Goal: Use online tool/utility: Utilize a website feature to perform a specific function

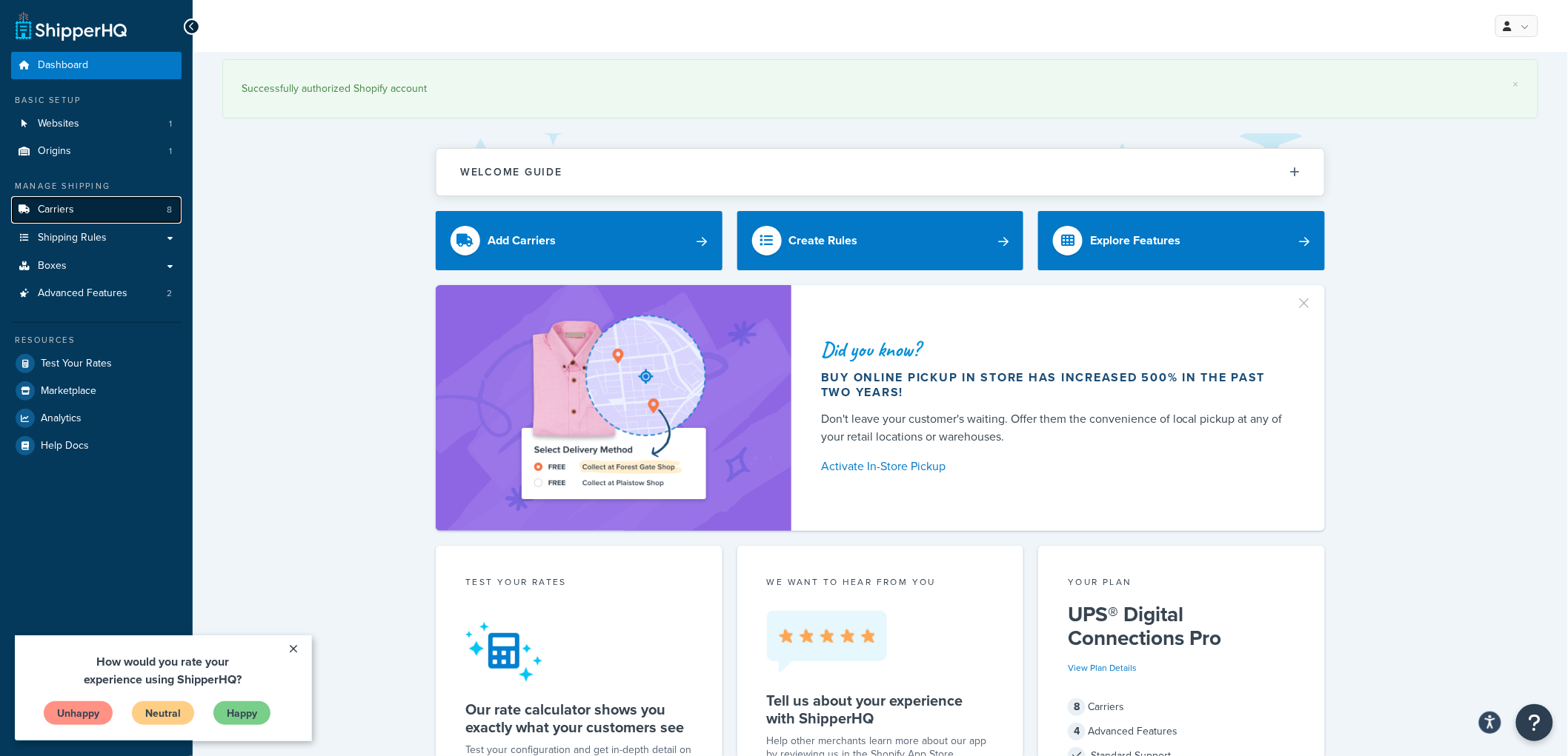
click at [140, 206] on link "Carriers 8" at bounding box center [97, 210] width 170 height 27
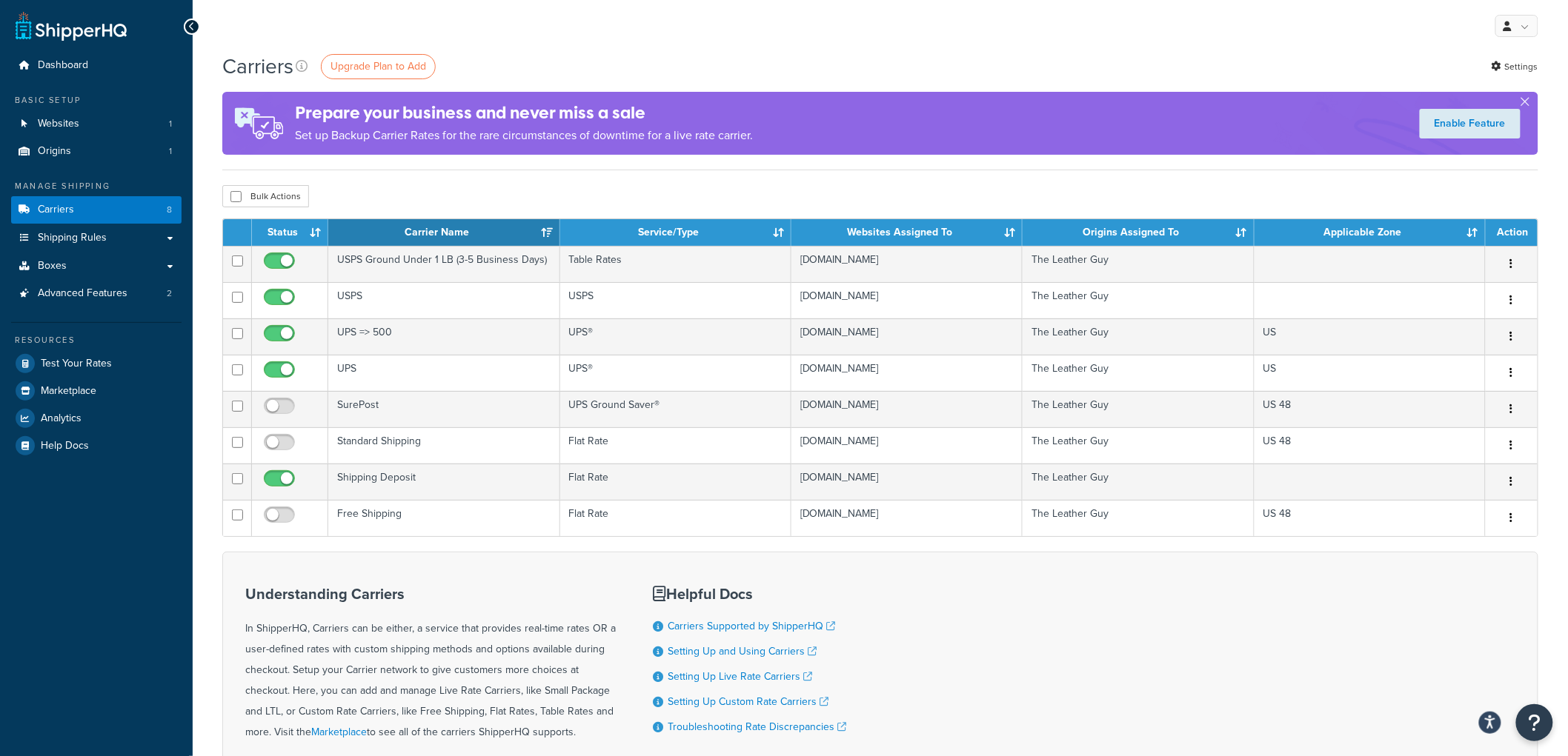
click at [106, 339] on div "Resources" at bounding box center [97, 340] width 170 height 13
click at [109, 351] on link "Test Your Rates" at bounding box center [97, 363] width 170 height 26
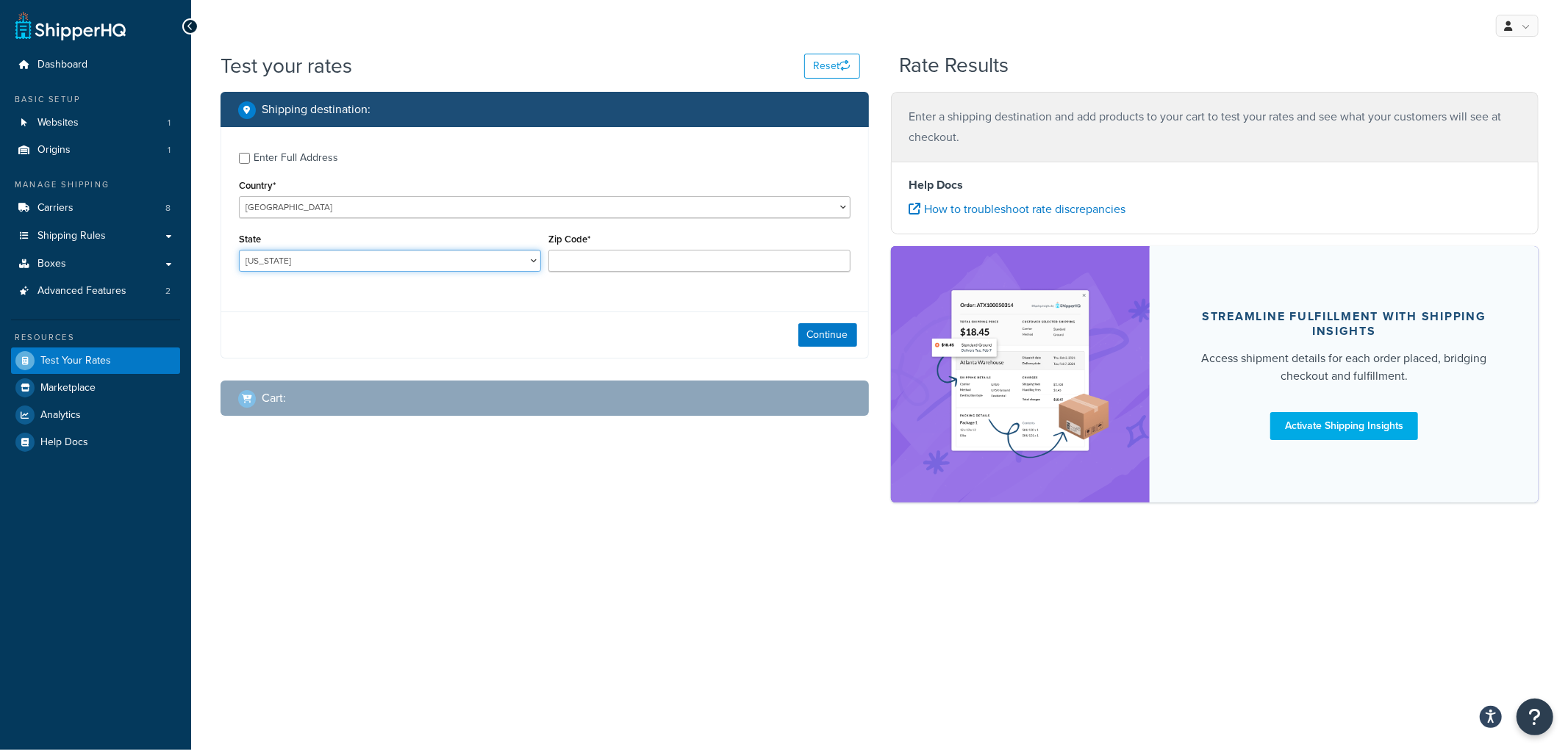
click at [411, 269] on select "[US_STATE] [US_STATE] [US_STATE] [US_STATE] [US_STATE] Armed Forces Americas Ar…" at bounding box center [390, 260] width 302 height 22
select select "MN"
click at [239, 250] on select "[US_STATE] [US_STATE] [US_STATE] [US_STATE] [US_STATE] Armed Forces Americas Ar…" at bounding box center [390, 260] width 302 height 22
click at [644, 260] on input "Zip Code*" at bounding box center [699, 260] width 302 height 22
type input "55431"
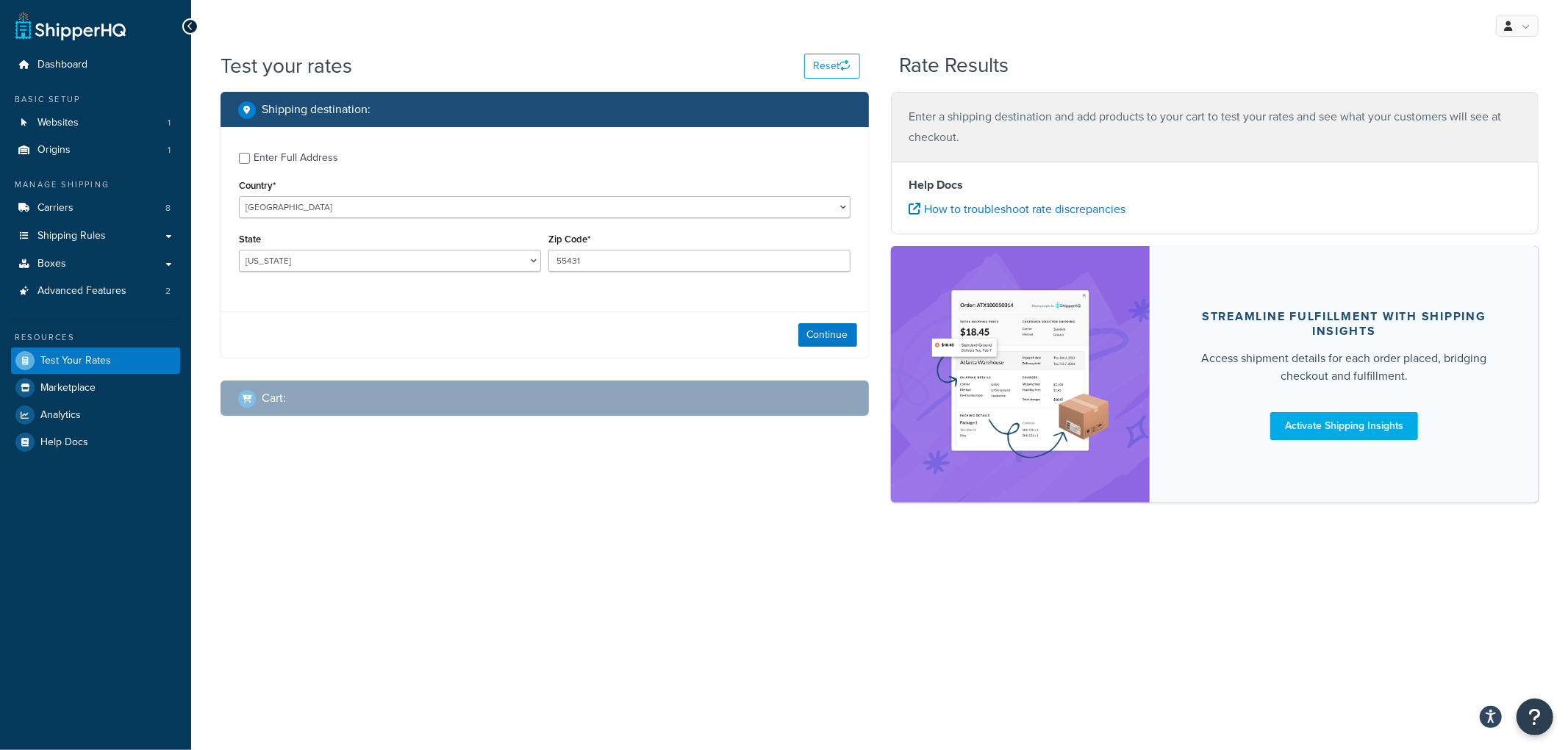
drag, startPoint x: 529, startPoint y: 355, endPoint x: 544, endPoint y: 354, distance: 15.0
click at [530, 355] on div "Continue" at bounding box center [545, 335] width 647 height 46
click at [833, 342] on button "Continue" at bounding box center [827, 334] width 59 height 23
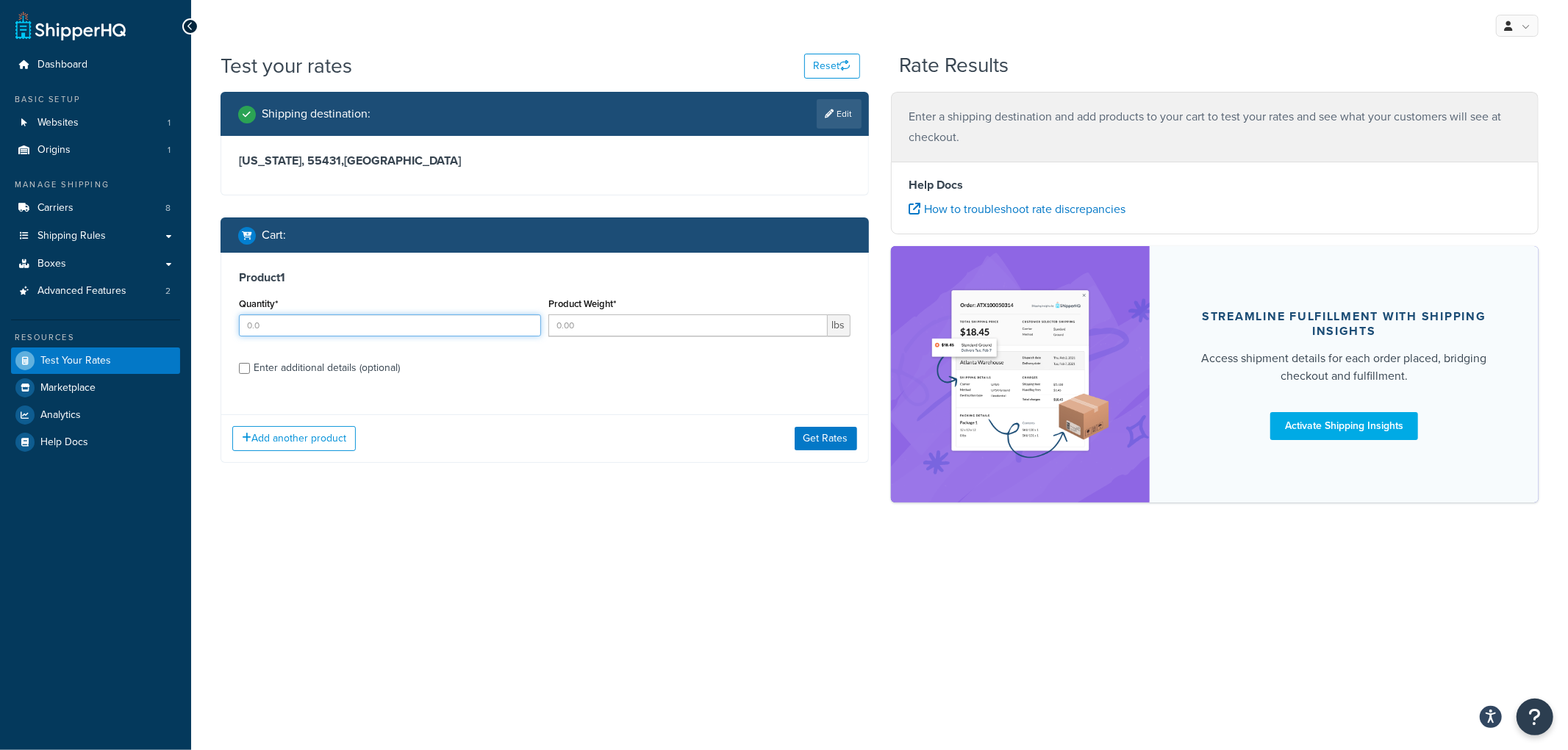
click at [463, 329] on input "Quantity*" at bounding box center [390, 325] width 302 height 22
type input "1"
click at [686, 331] on input "Product Weight*" at bounding box center [687, 325] width 279 height 22
click at [730, 315] on input "Product Weight*" at bounding box center [687, 325] width 279 height 22
click at [725, 328] on input "Product Weight*" at bounding box center [687, 325] width 279 height 22
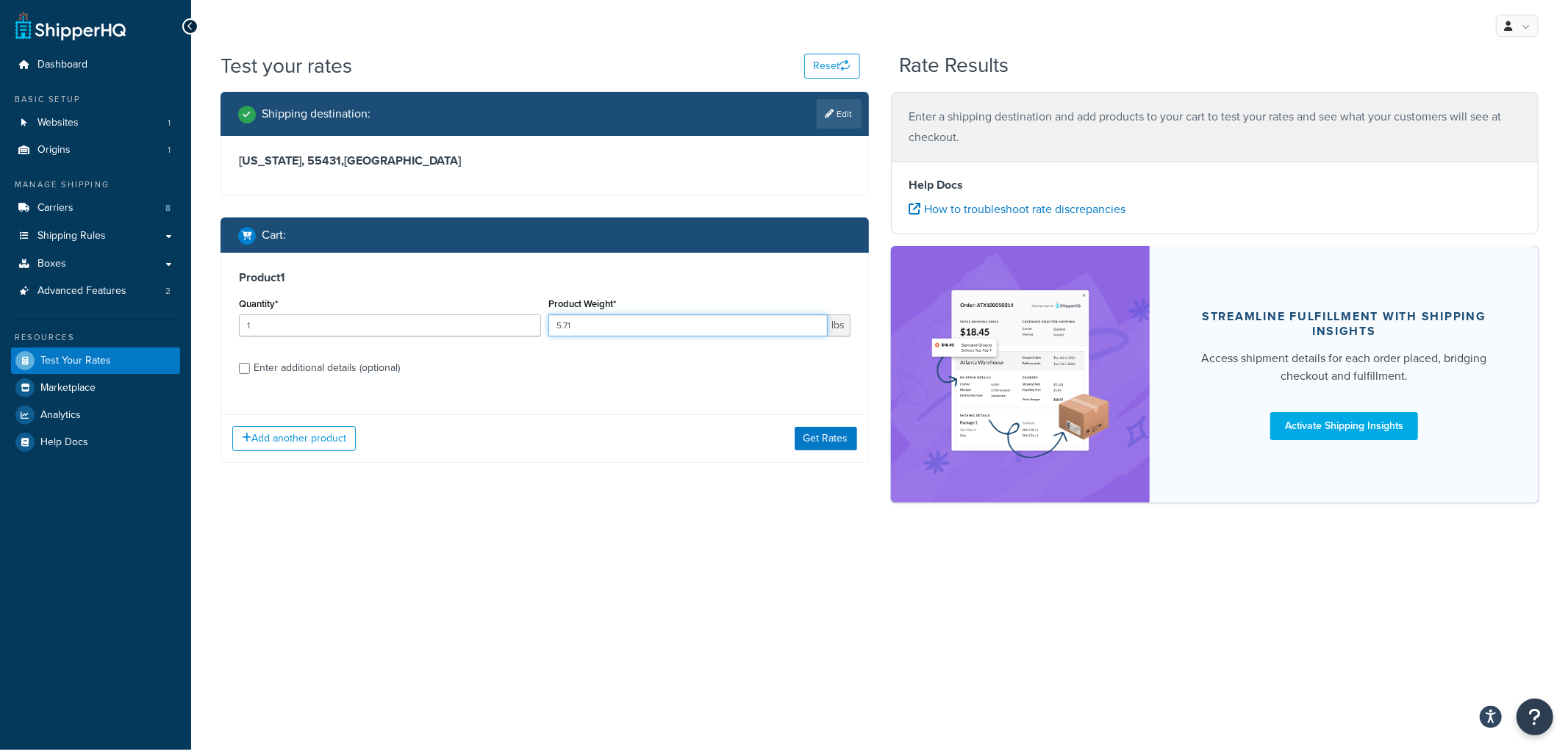
type input "5.71"
click at [723, 379] on div "Product 1 Quantity* 1 Product Weight* 5.71 lbs Enter additional details (option…" at bounding box center [545, 328] width 647 height 150
click at [827, 446] on button "Get Rates" at bounding box center [826, 438] width 63 height 23
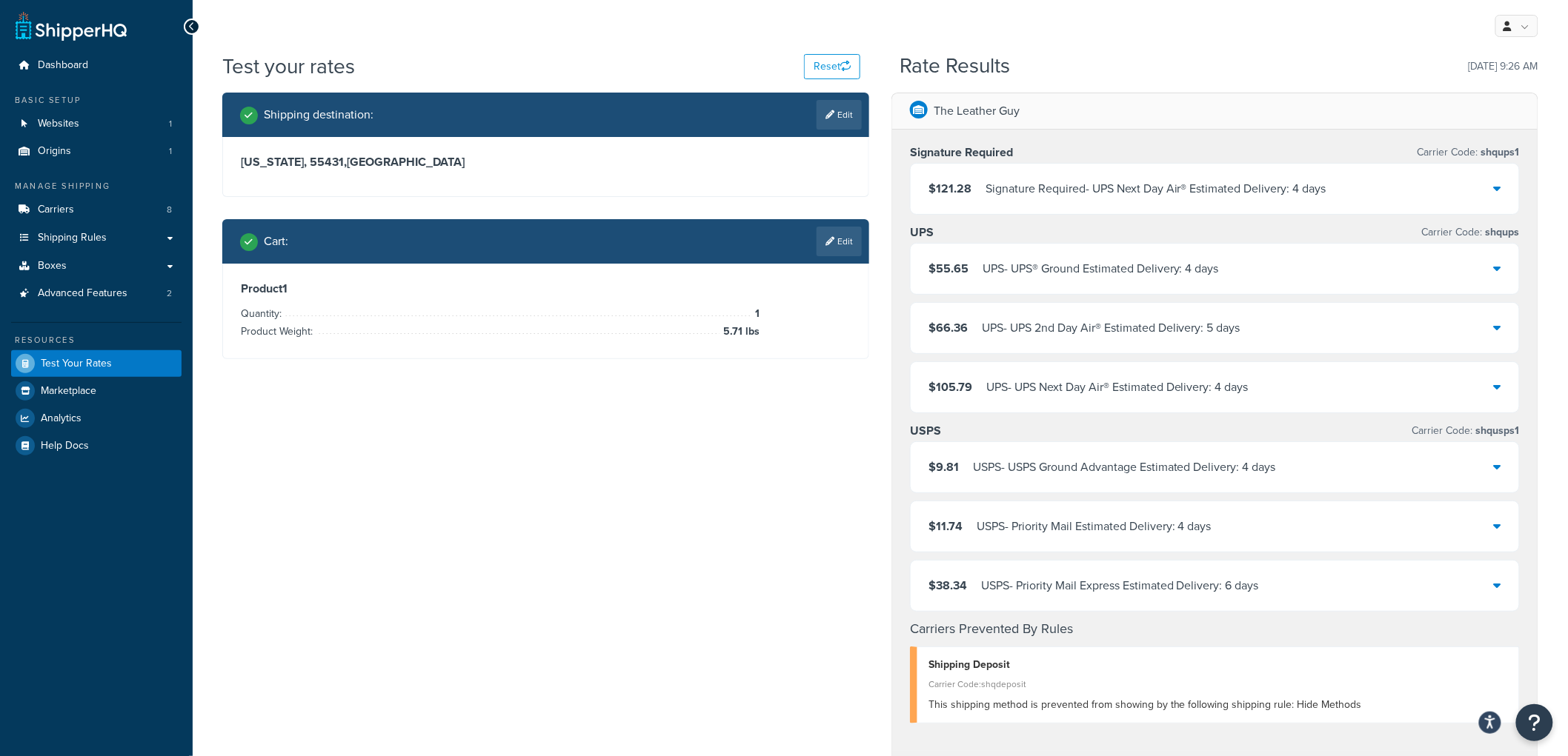
click at [1495, 267] on icon at bounding box center [1498, 268] width 8 height 12
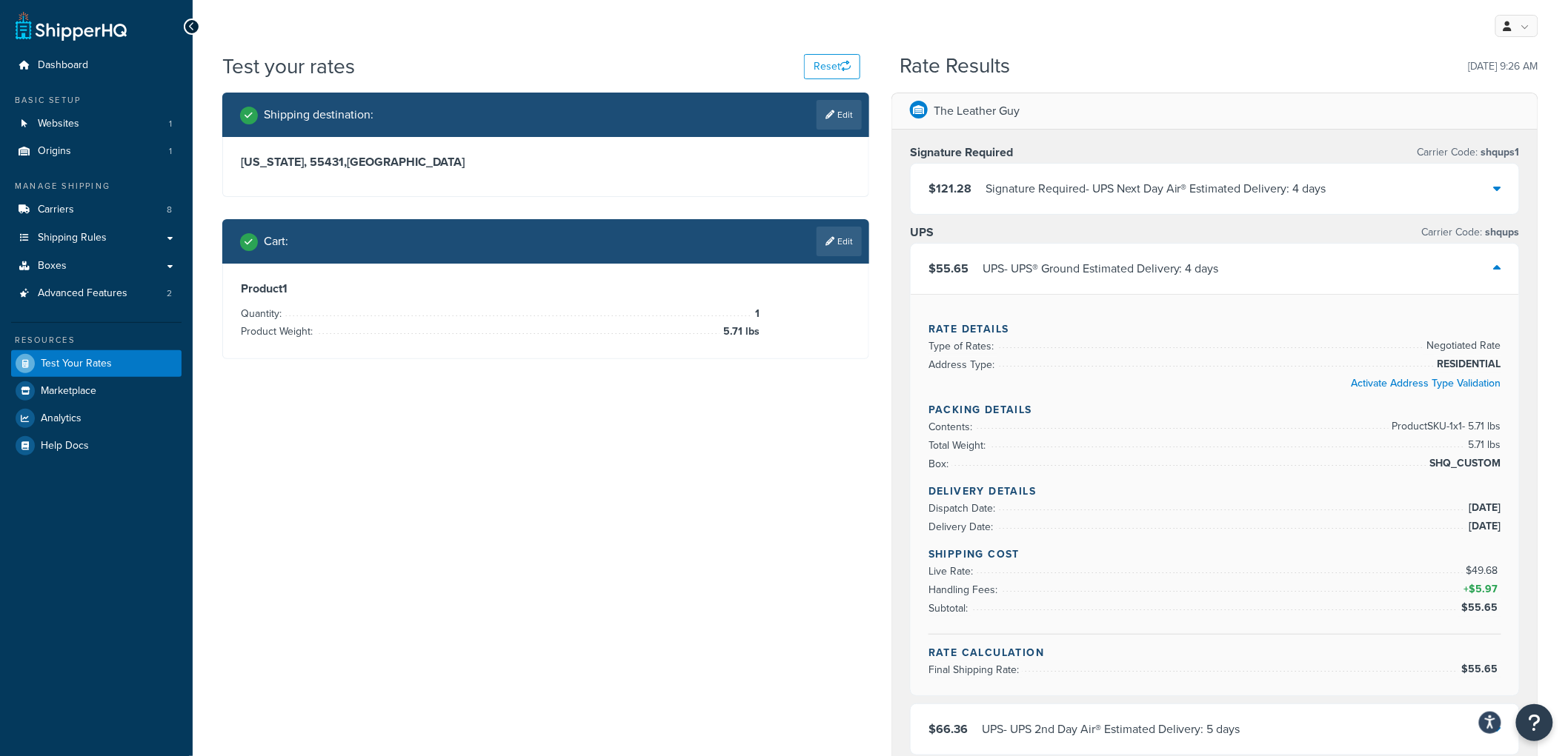
click at [1459, 267] on div "$55.65 UPS - UPS® Ground Estimated Delivery: 4 days" at bounding box center [1215, 268] width 609 height 51
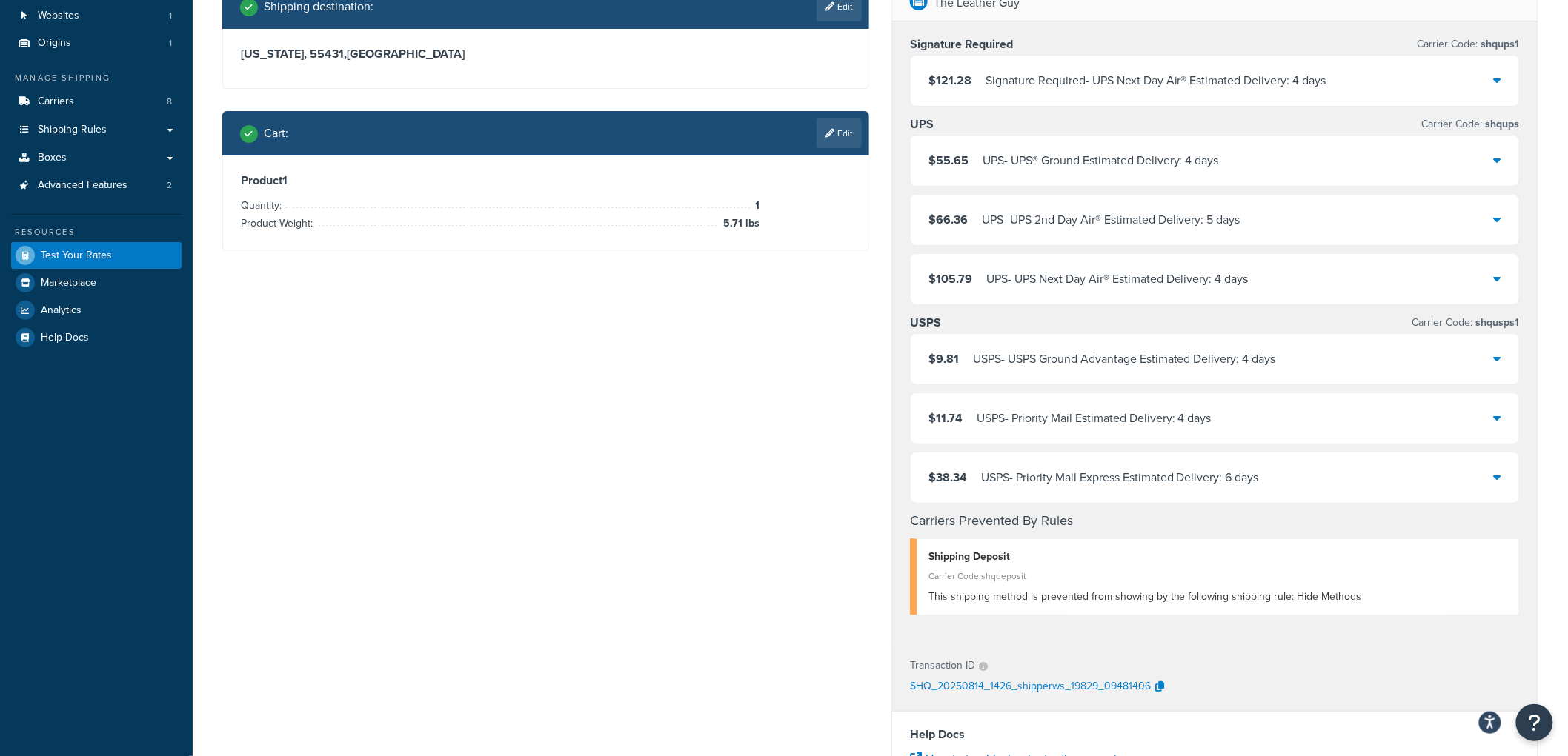
scroll to position [82, 0]
